Goal: Information Seeking & Learning: Learn about a topic

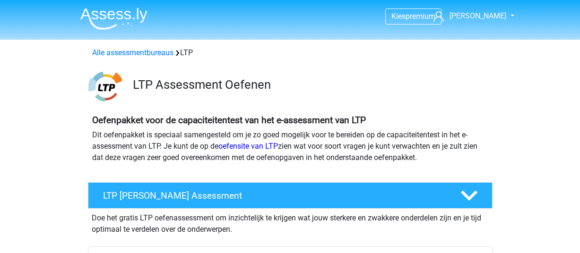
scroll to position [95, 0]
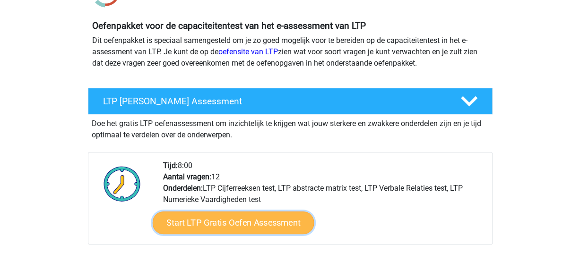
click at [253, 221] on link "Start LTP Gratis Oefen Assessment" at bounding box center [233, 223] width 162 height 23
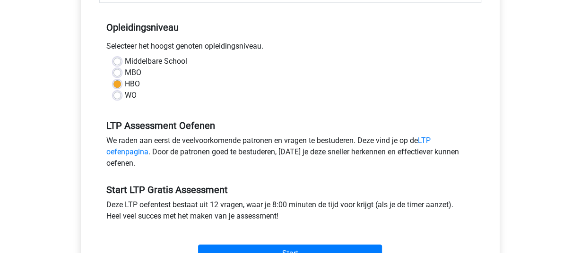
scroll to position [284, 0]
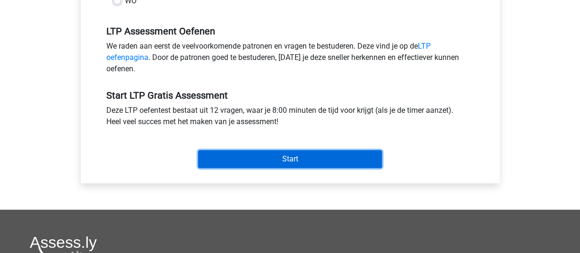
click at [267, 157] on input "Start" at bounding box center [290, 159] width 184 height 18
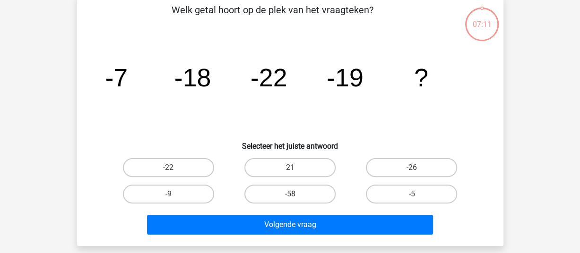
scroll to position [95, 0]
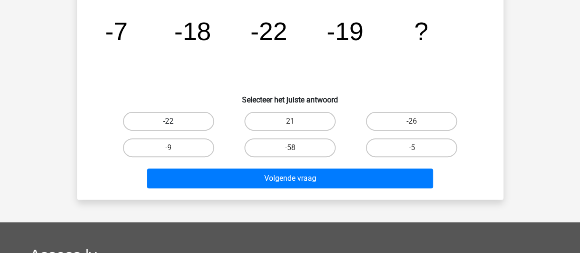
click at [176, 123] on label "-22" at bounding box center [168, 121] width 91 height 19
click at [175, 123] on input "-22" at bounding box center [171, 125] width 6 height 6
radio input "true"
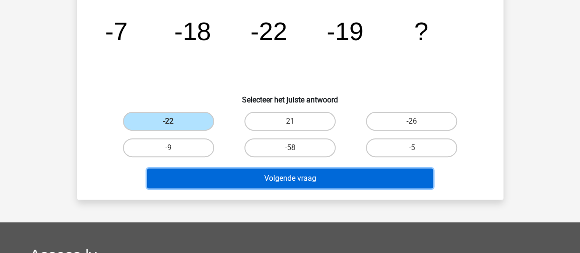
click at [239, 179] on button "Volgende vraag" at bounding box center [290, 179] width 286 height 20
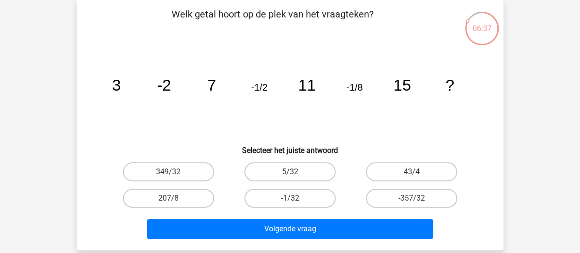
scroll to position [0, 0]
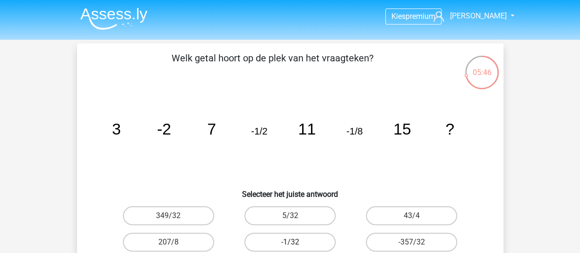
click at [284, 240] on label "-1/32" at bounding box center [289, 242] width 91 height 19
click at [290, 243] on input "-1/32" at bounding box center [293, 246] width 6 height 6
radio input "true"
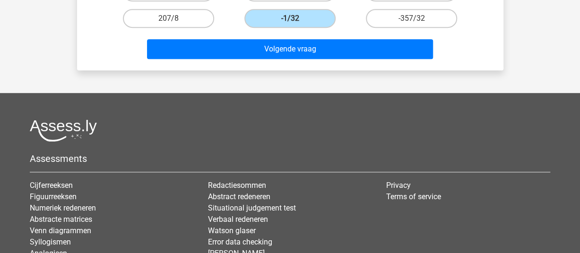
scroll to position [236, 0]
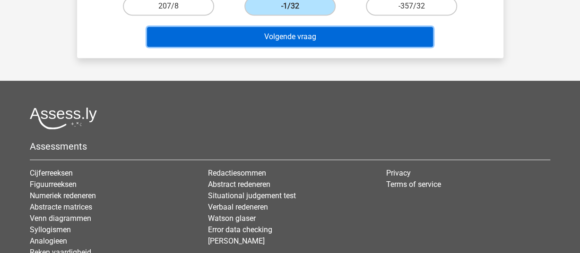
click at [309, 35] on button "Volgende vraag" at bounding box center [290, 37] width 286 height 20
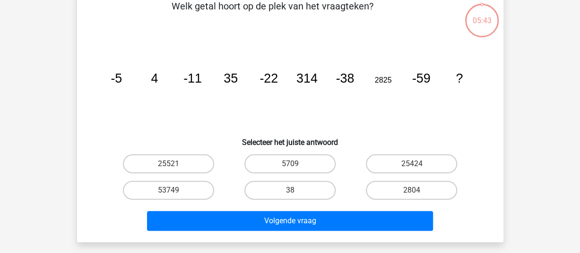
scroll to position [44, 0]
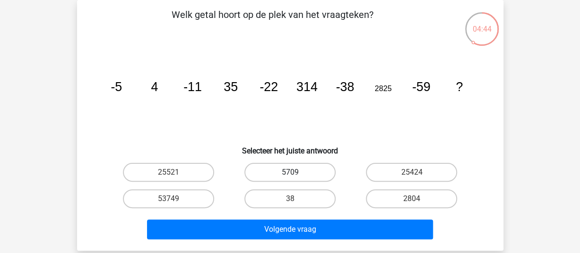
click at [293, 168] on label "5709" at bounding box center [289, 172] width 91 height 19
click at [293, 173] on input "5709" at bounding box center [293, 176] width 6 height 6
radio input "true"
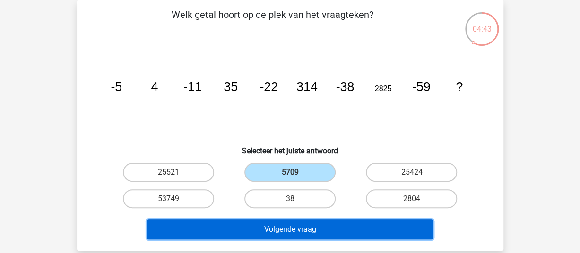
click at [287, 221] on button "Volgende vraag" at bounding box center [290, 230] width 286 height 20
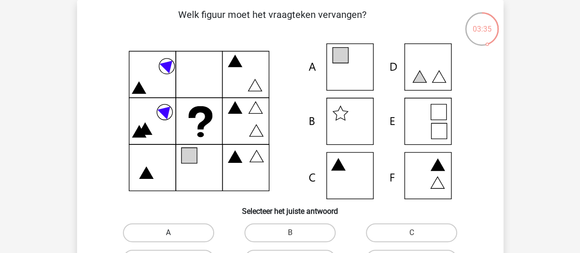
click at [192, 235] on label "A" at bounding box center [168, 233] width 91 height 19
click at [175, 235] on input "A" at bounding box center [171, 236] width 6 height 6
radio input "true"
click at [192, 234] on label "A" at bounding box center [168, 233] width 91 height 19
click at [175, 234] on input "A" at bounding box center [171, 236] width 6 height 6
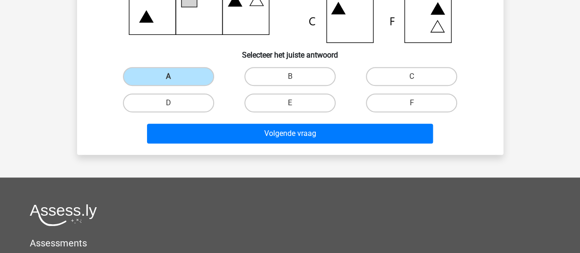
scroll to position [185, 0]
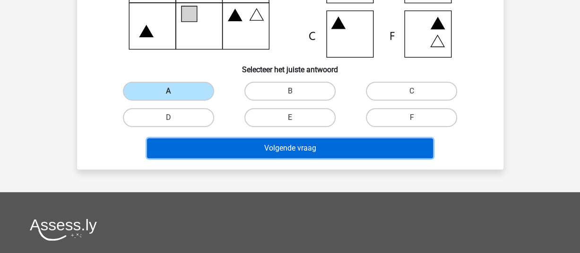
click at [267, 150] on button "Volgende vraag" at bounding box center [290, 149] width 286 height 20
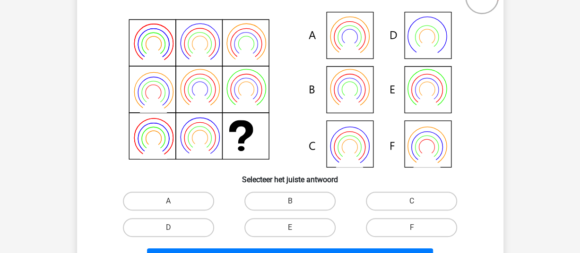
scroll to position [91, 0]
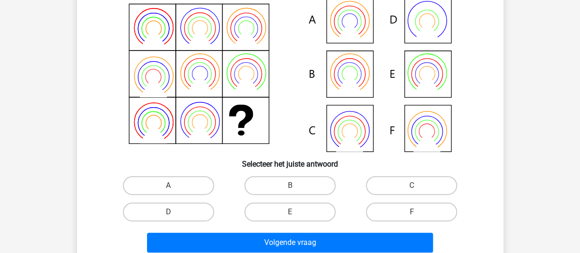
click at [353, 18] on icon at bounding box center [290, 74] width 381 height 156
click at [145, 188] on label "A" at bounding box center [168, 185] width 91 height 19
click at [168, 188] on input "A" at bounding box center [171, 189] width 6 height 6
radio input "true"
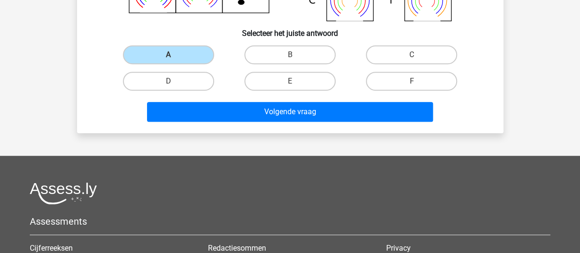
scroll to position [233, 0]
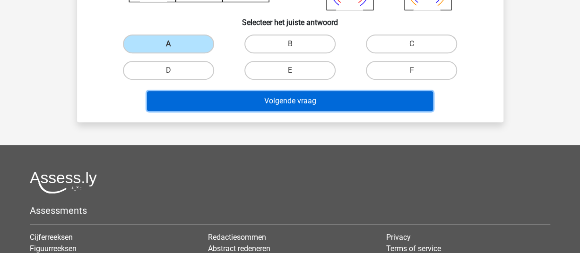
click at [259, 100] on button "Volgende vraag" at bounding box center [290, 101] width 286 height 20
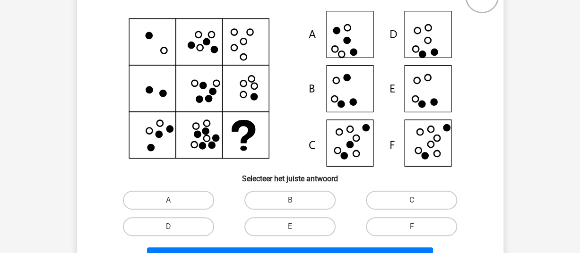
scroll to position [91, 0]
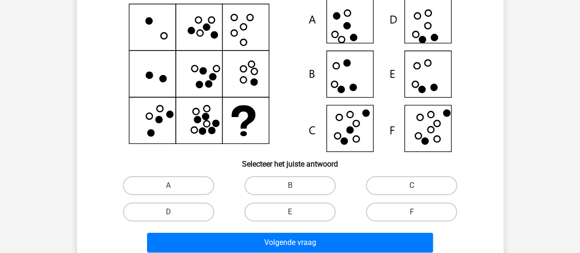
click at [410, 185] on label "C" at bounding box center [411, 185] width 91 height 19
click at [412, 186] on input "C" at bounding box center [415, 189] width 6 height 6
radio input "true"
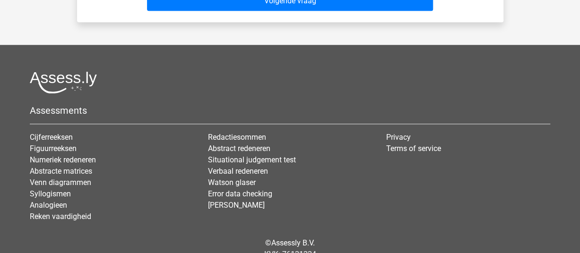
scroll to position [280, 0]
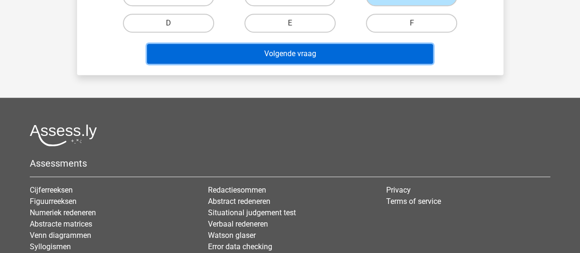
click at [366, 54] on button "Volgende vraag" at bounding box center [290, 54] width 286 height 20
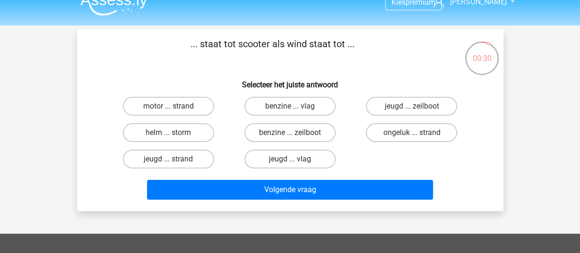
scroll to position [0, 0]
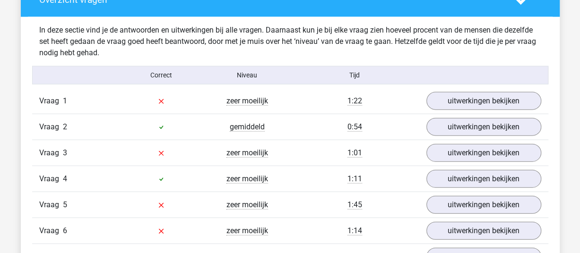
scroll to position [993, 0]
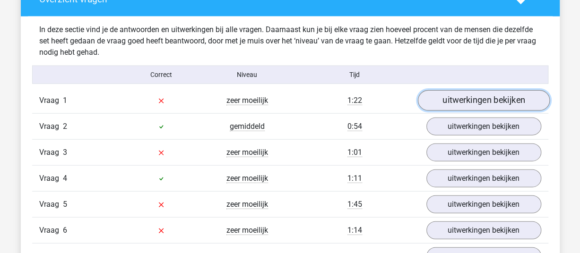
click at [474, 95] on link "uitwerkingen bekijken" at bounding box center [484, 100] width 132 height 21
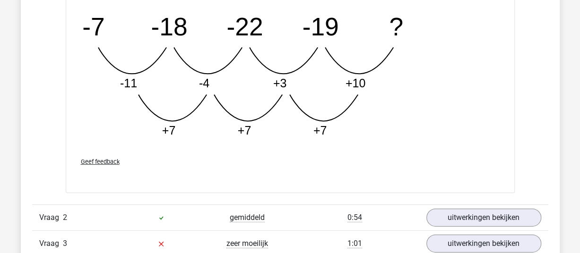
scroll to position [1466, 0]
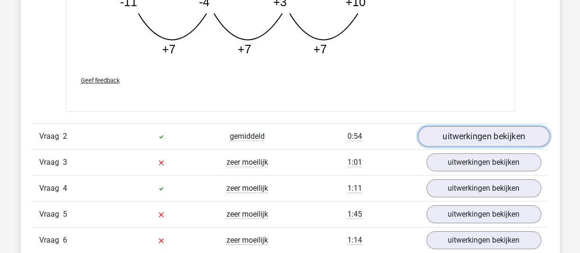
click at [459, 135] on link "uitwerkingen bekijken" at bounding box center [484, 137] width 132 height 21
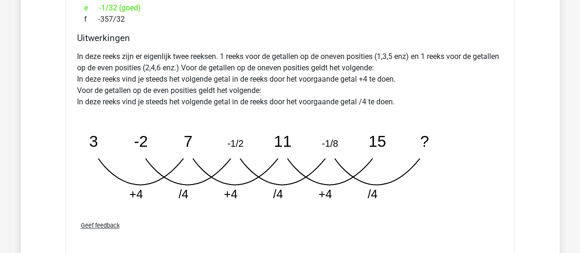
scroll to position [1939, 0]
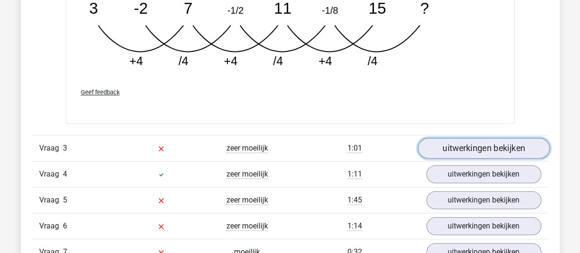
click at [480, 147] on link "uitwerkingen bekijken" at bounding box center [484, 148] width 132 height 21
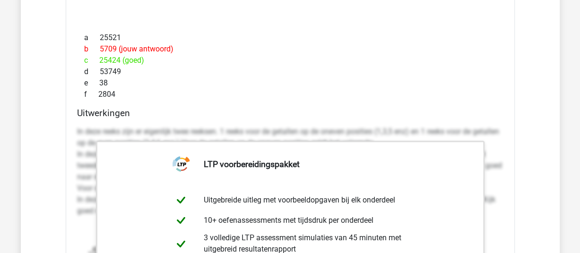
scroll to position [2223, 0]
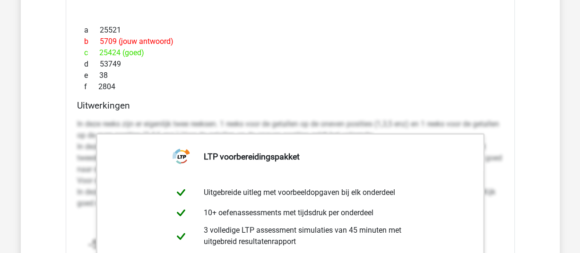
click at [122, 120] on p "In deze reeks zijn er eigenlijk twee reeksen. 1 reeks voor de getallen op de on…" at bounding box center [290, 164] width 427 height 91
click at [105, 96] on div "Welk getal hoort op de plek van het vraagteken? image/svg+xml -5 4 -11 35 -22 3…" at bounding box center [290, 165] width 449 height 553
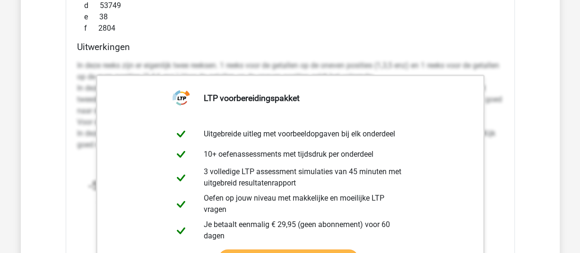
scroll to position [2270, 0]
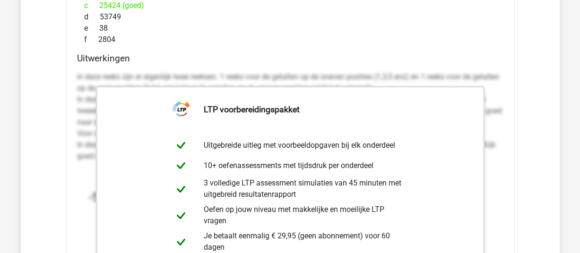
drag, startPoint x: 515, startPoint y: 35, endPoint x: 507, endPoint y: 37, distance: 8.3
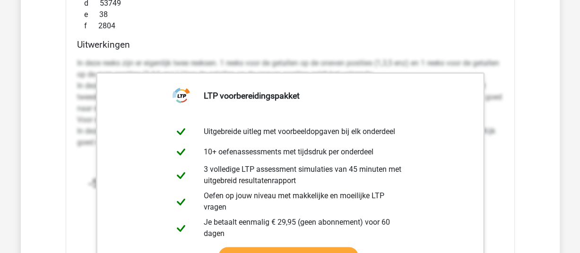
scroll to position [2601, 0]
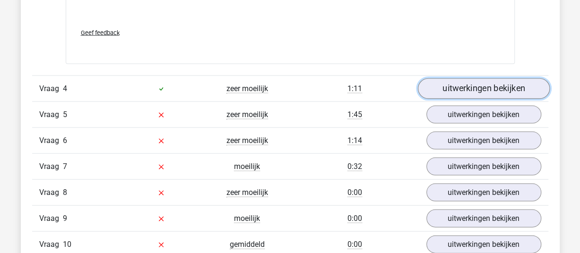
click at [497, 86] on link "uitwerkingen bekijken" at bounding box center [484, 88] width 132 height 21
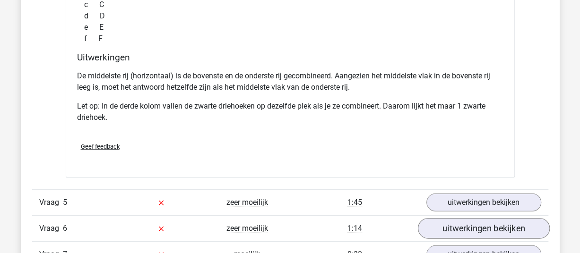
scroll to position [2979, 0]
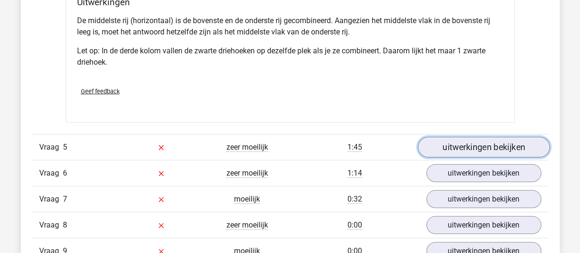
click at [457, 141] on link "uitwerkingen bekijken" at bounding box center [484, 147] width 132 height 21
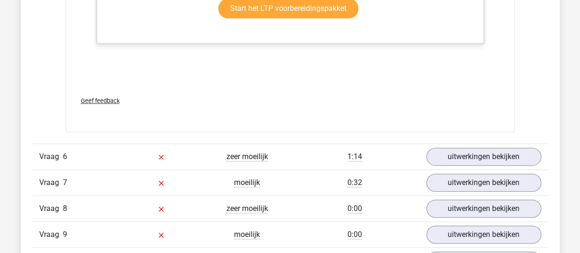
scroll to position [3689, 0]
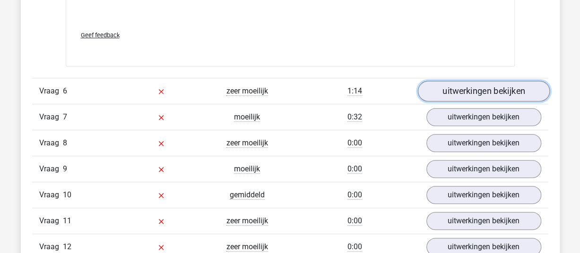
click at [488, 91] on link "uitwerkingen bekijken" at bounding box center [484, 91] width 132 height 21
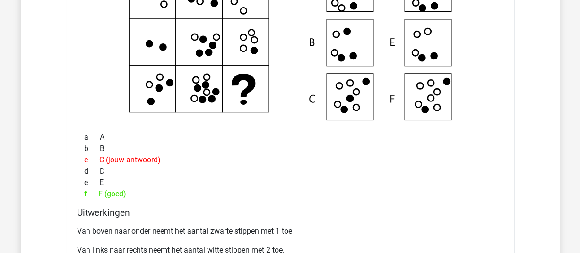
scroll to position [4020, 0]
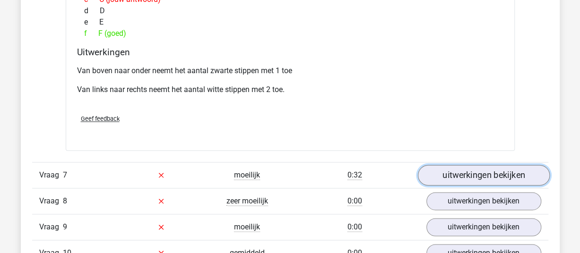
click at [490, 169] on link "uitwerkingen bekijken" at bounding box center [484, 175] width 132 height 21
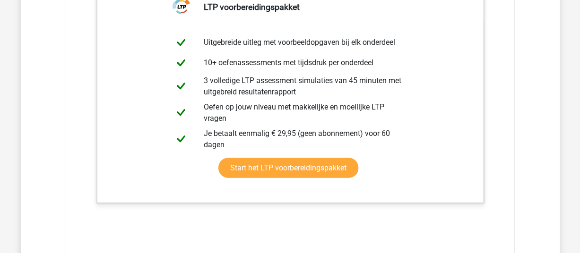
scroll to position [4540, 0]
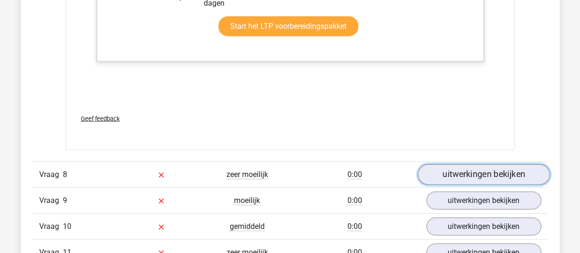
click at [464, 169] on link "uitwerkingen bekijken" at bounding box center [484, 175] width 132 height 21
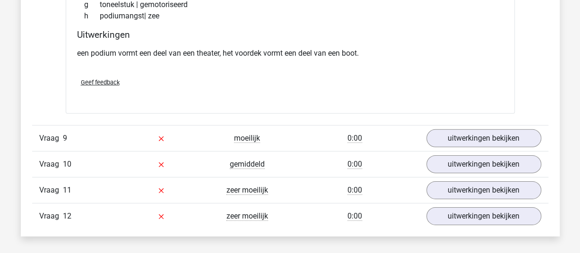
scroll to position [4871, 0]
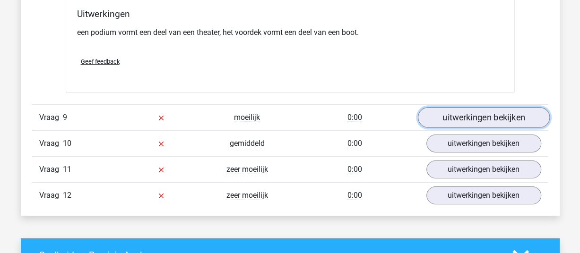
click at [482, 107] on link "uitwerkingen bekijken" at bounding box center [484, 117] width 132 height 21
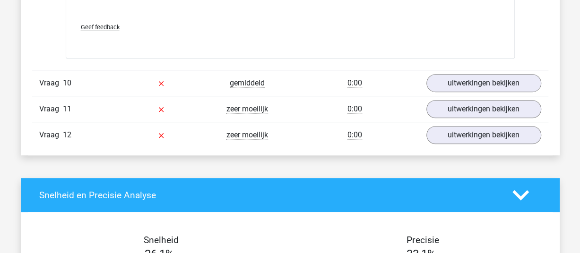
scroll to position [5438, 0]
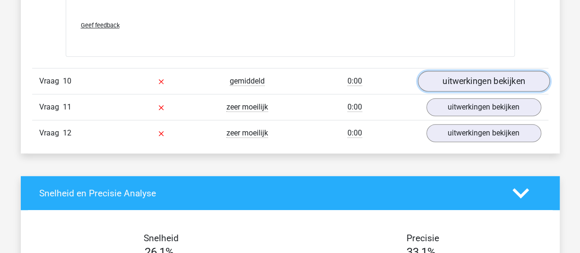
click at [498, 71] on link "uitwerkingen bekijken" at bounding box center [484, 81] width 132 height 21
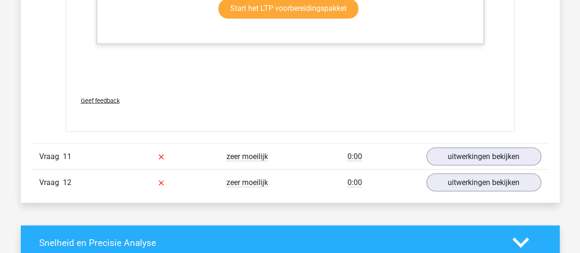
scroll to position [6006, 0]
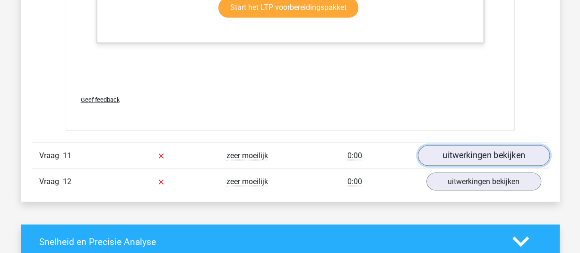
click at [458, 146] on link "uitwerkingen bekijken" at bounding box center [484, 156] width 132 height 21
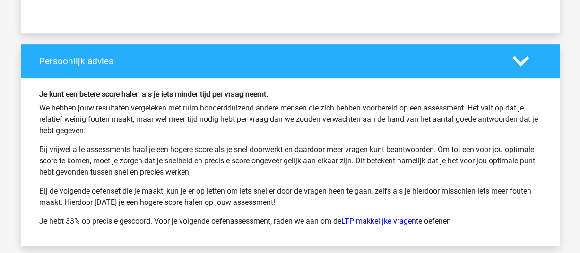
scroll to position [7022, 0]
